Goal: Task Accomplishment & Management: Use online tool/utility

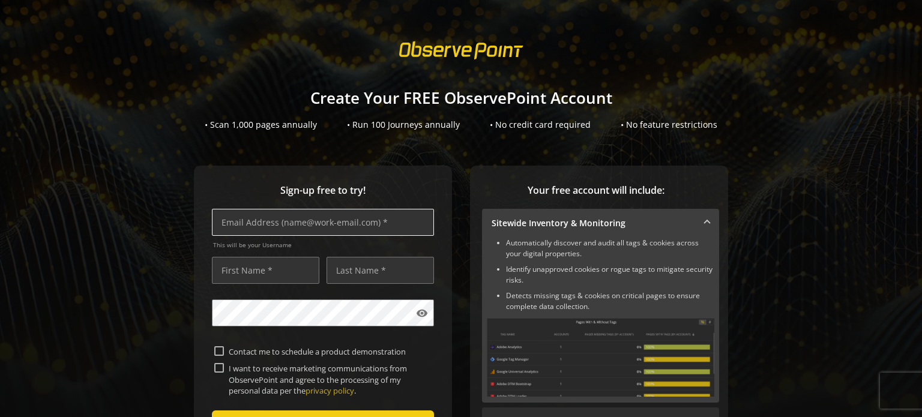
click at [331, 217] on input "text" at bounding box center [323, 222] width 222 height 27
click at [331, 216] on input "text" at bounding box center [323, 222] width 222 height 27
click at [334, 217] on input "text" at bounding box center [323, 222] width 222 height 27
type input "[EMAIL_ADDRESS][DOMAIN_NAME]"
type input "[PERSON_NAME]"
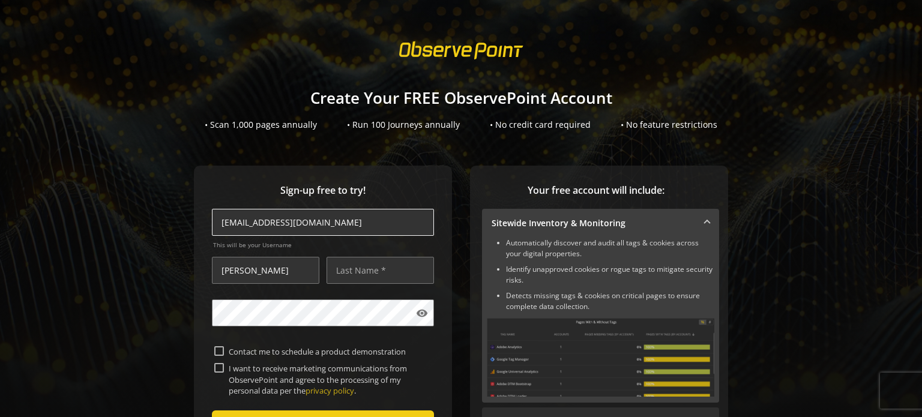
type input "[PERSON_NAME]"
click at [331, 226] on input "[EMAIL_ADDRESS][DOMAIN_NAME]" at bounding box center [323, 222] width 222 height 27
click at [219, 350] on input "Contact me to schedule a product demonstration" at bounding box center [219, 351] width 10 height 10
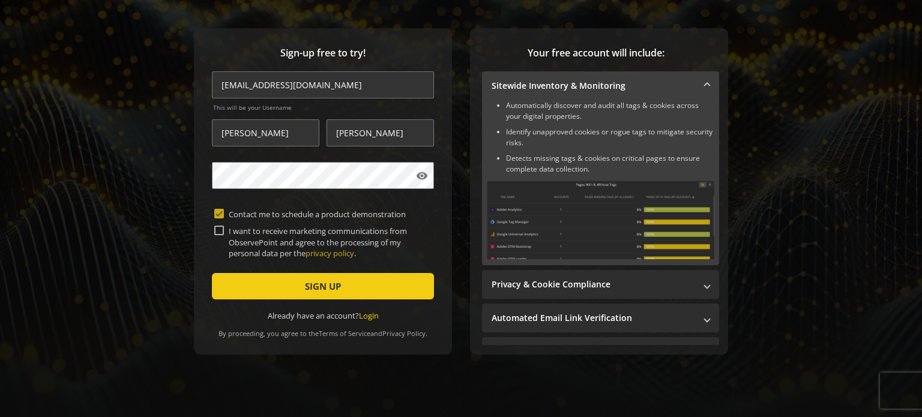
scroll to position [143, 0]
click at [214, 209] on input "Contact me to schedule a product demonstration" at bounding box center [219, 214] width 10 height 10
checkbox input "false"
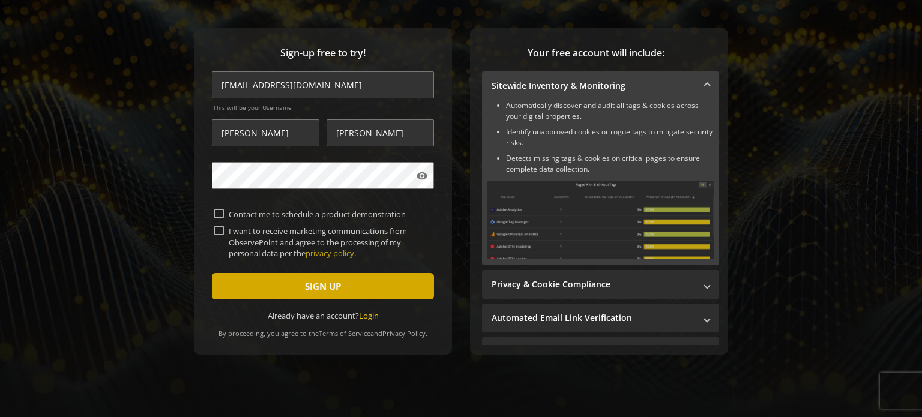
click at [305, 286] on span "SIGN UP" at bounding box center [323, 286] width 36 height 22
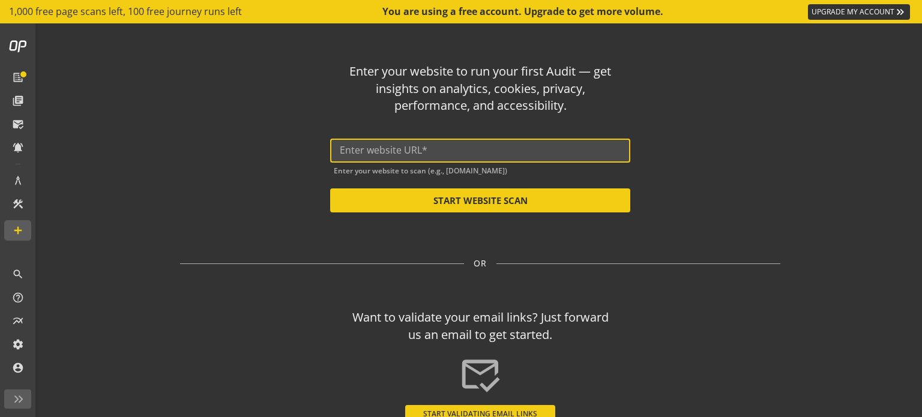
click at [432, 145] on input "text" at bounding box center [480, 150] width 281 height 11
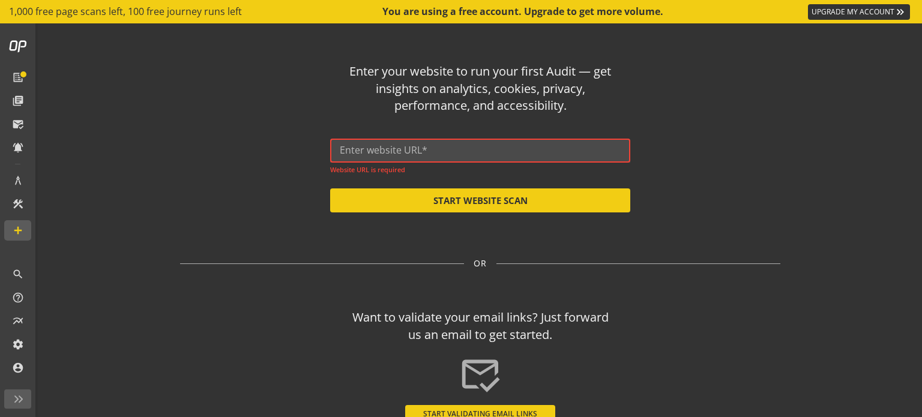
paste input "[URL][DOMAIN_NAME]"
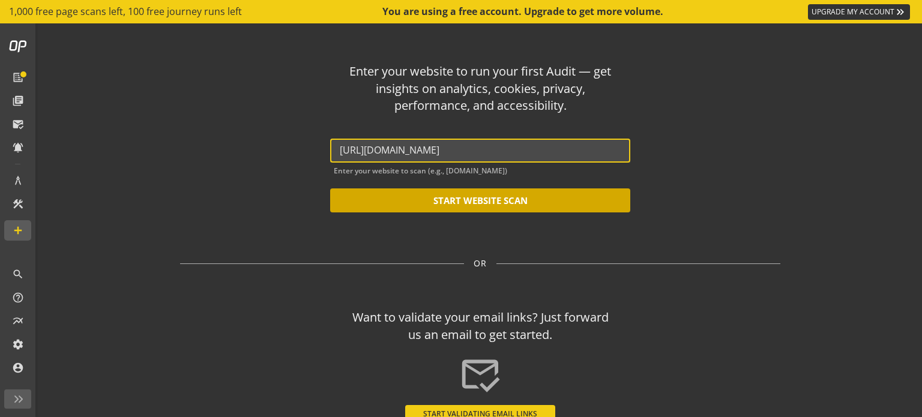
type input "[URL][DOMAIN_NAME]"
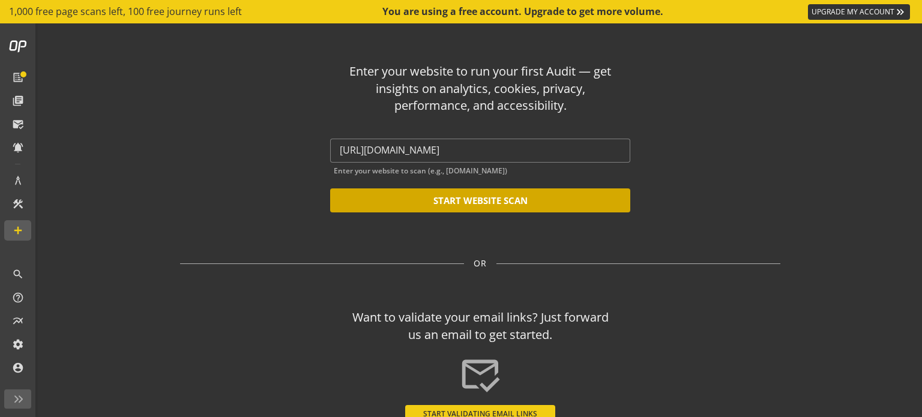
click at [476, 204] on button "START WEBSITE SCAN" at bounding box center [480, 200] width 300 height 24
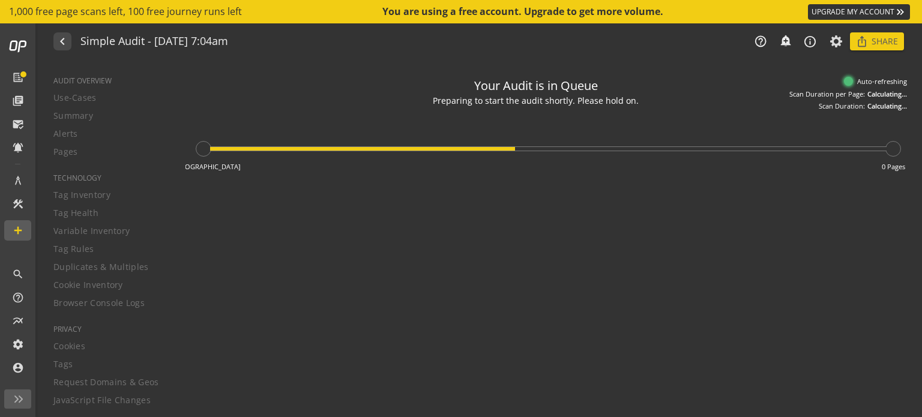
type textarea "Notes can include: -a description of what this audit is validating -changes in …"
